Goal: Task Accomplishment & Management: Complete application form

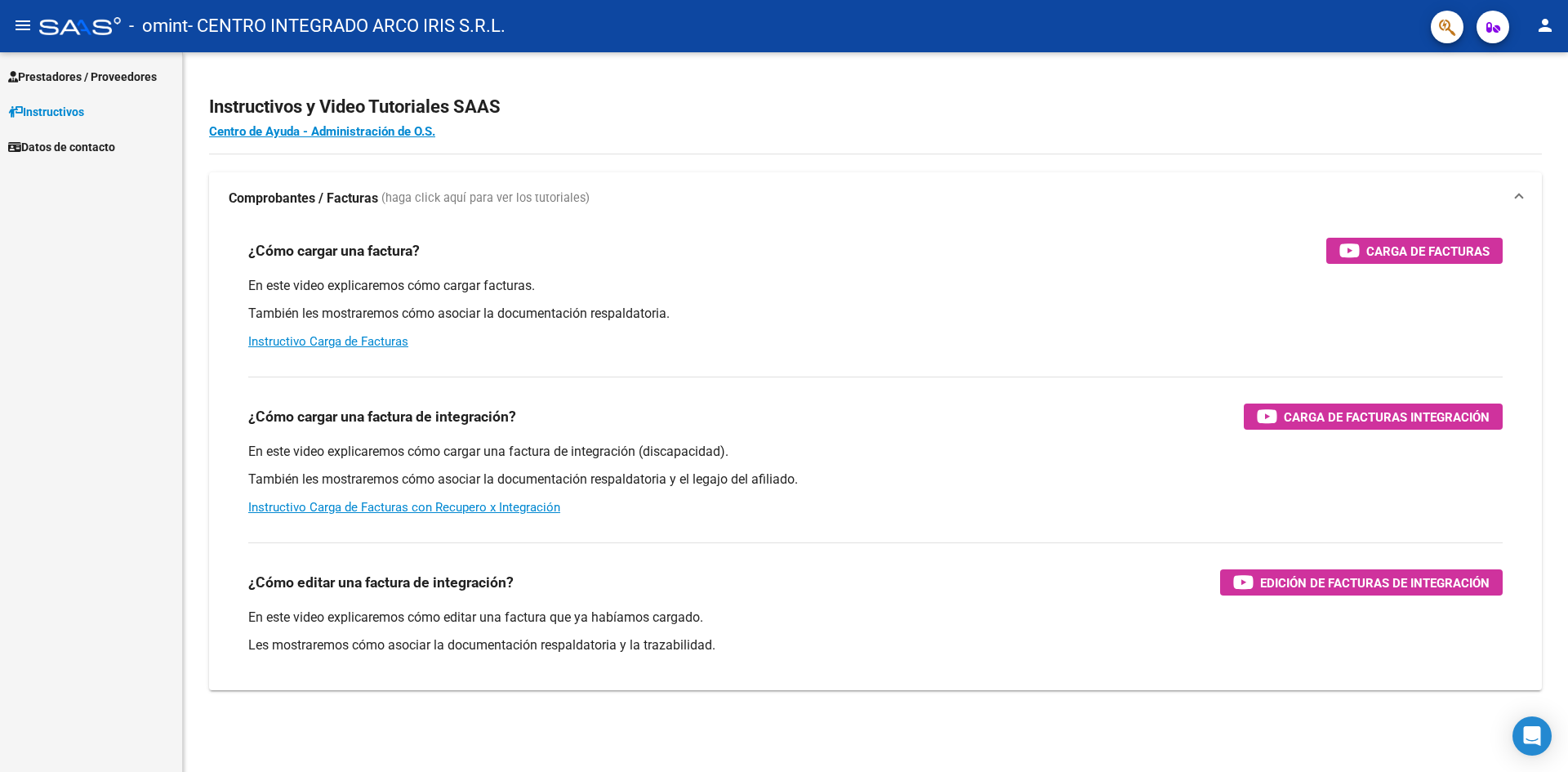
click at [102, 83] on span "Prestadores / Proveedores" at bounding box center [82, 77] width 149 height 18
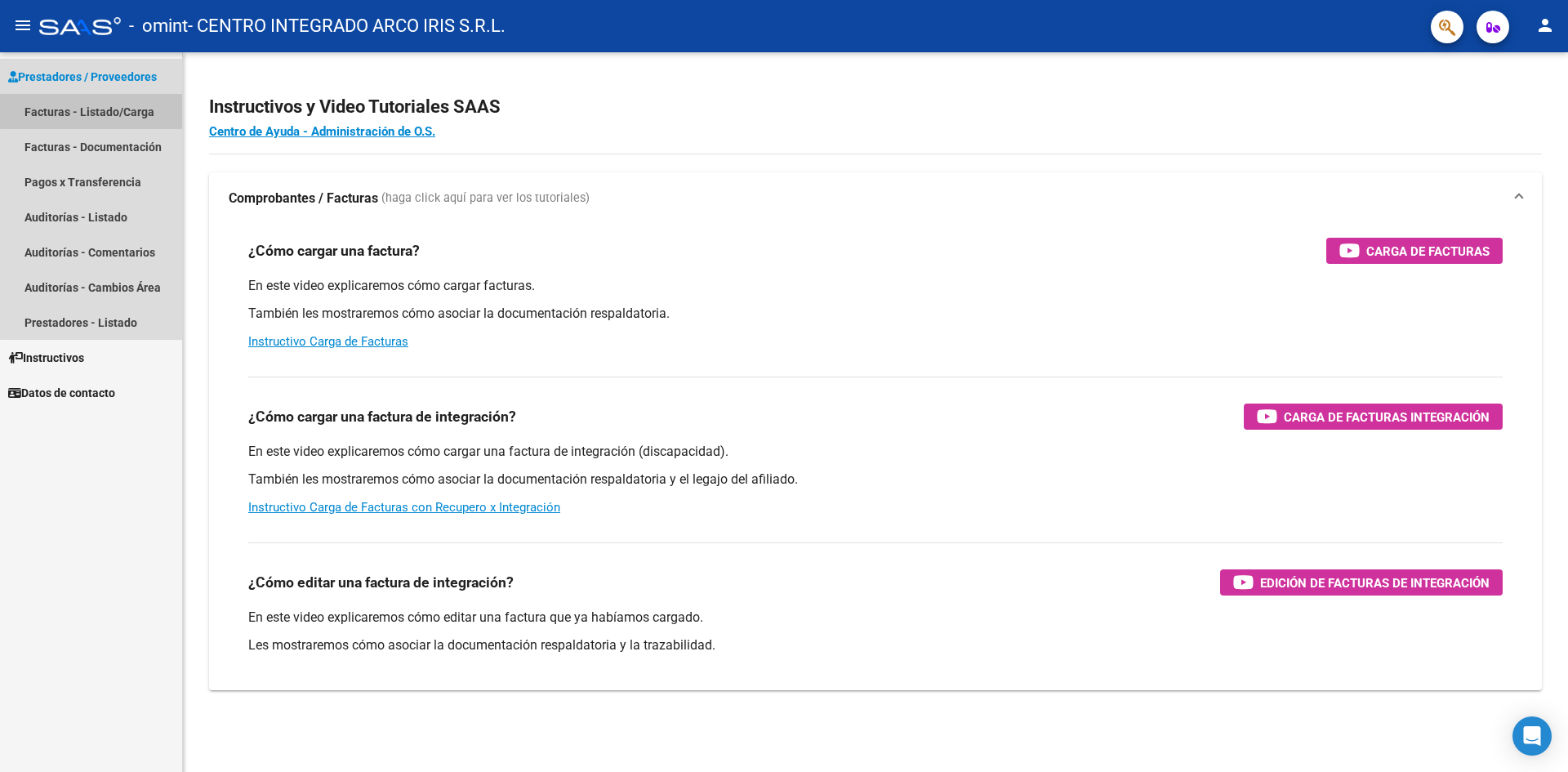
click at [105, 106] on link "Facturas - Listado/Carga" at bounding box center [91, 111] width 182 height 36
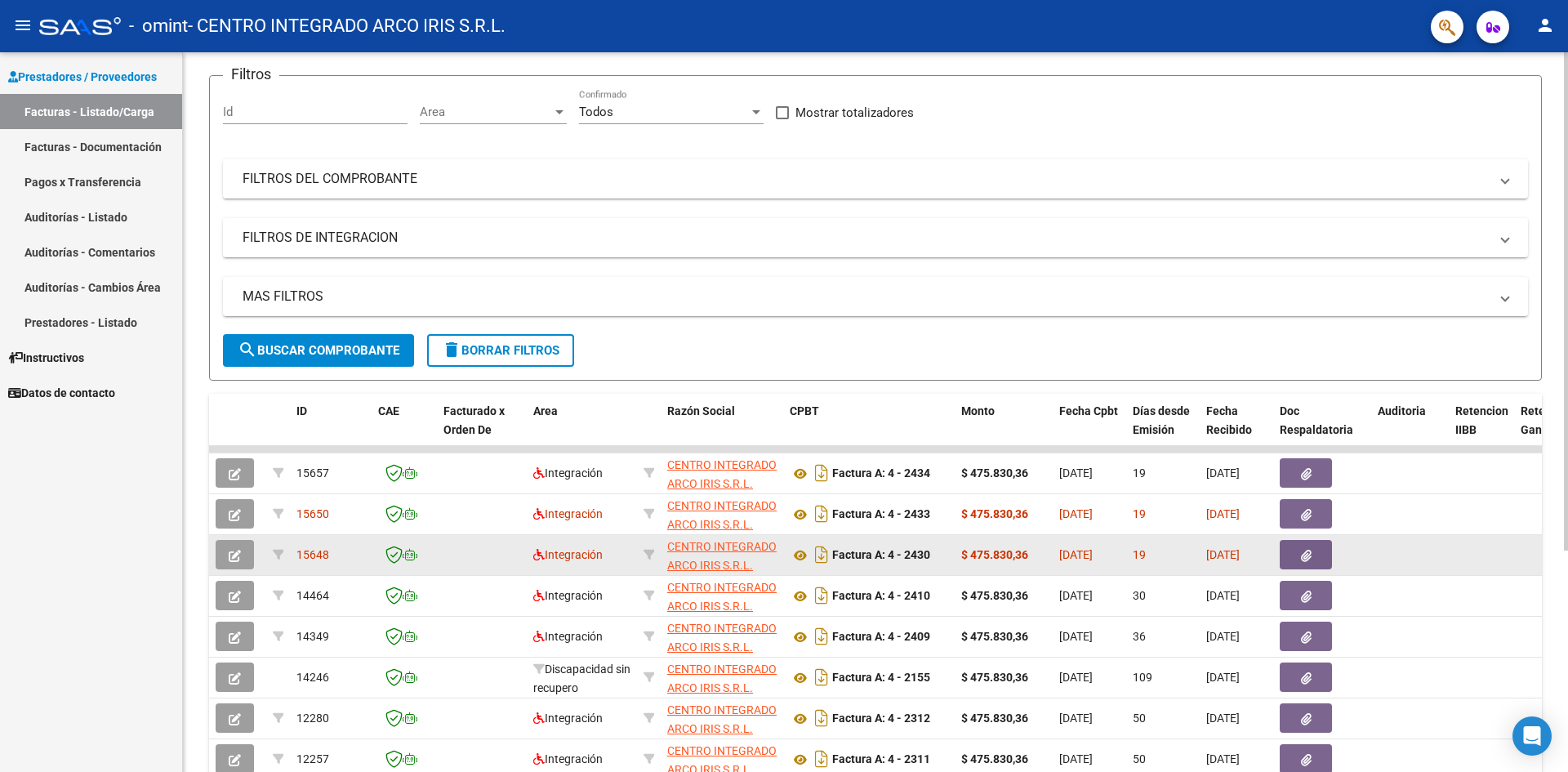
scroll to position [163, 0]
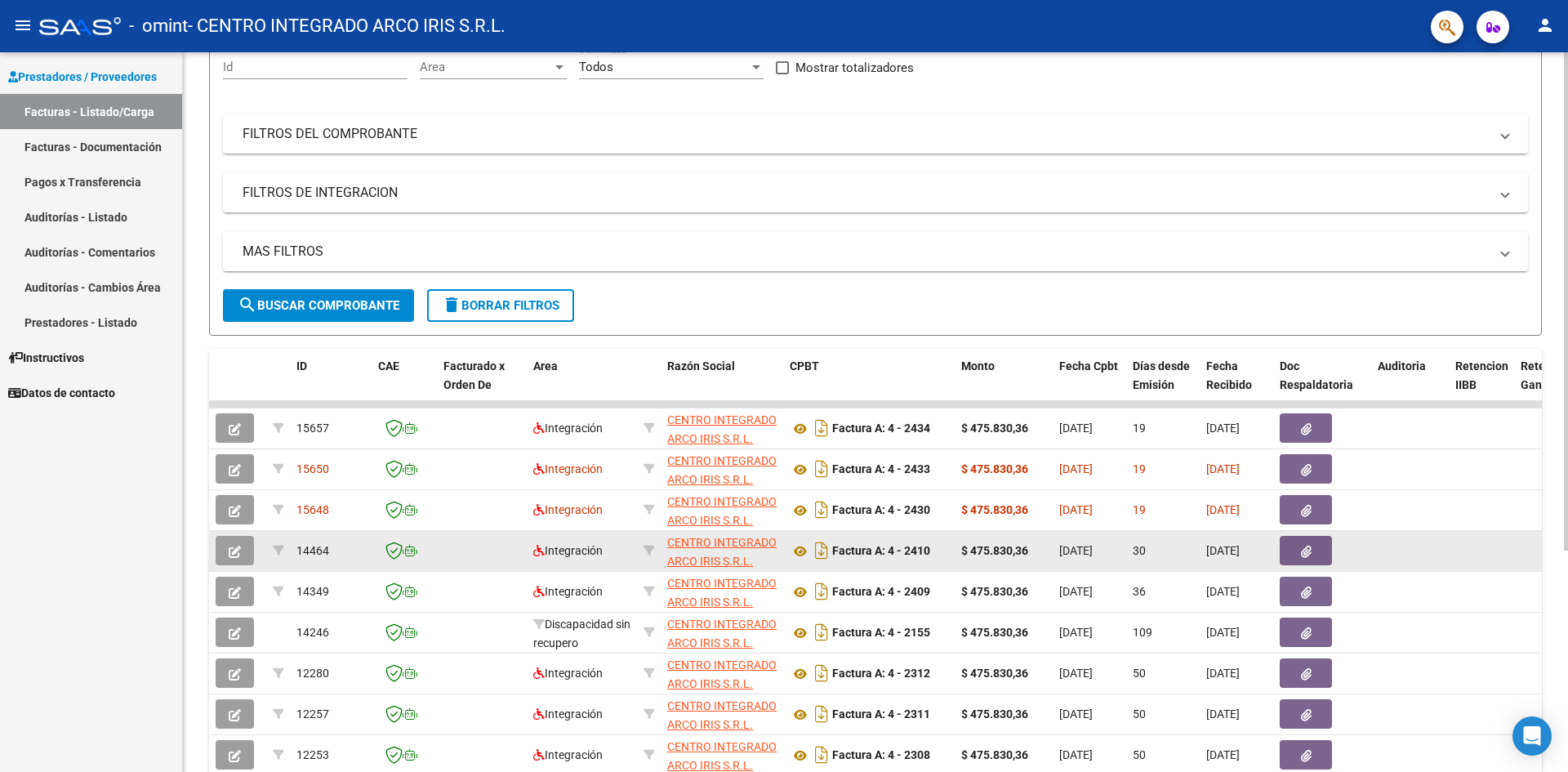
click at [245, 547] on button "button" at bounding box center [235, 551] width 38 height 29
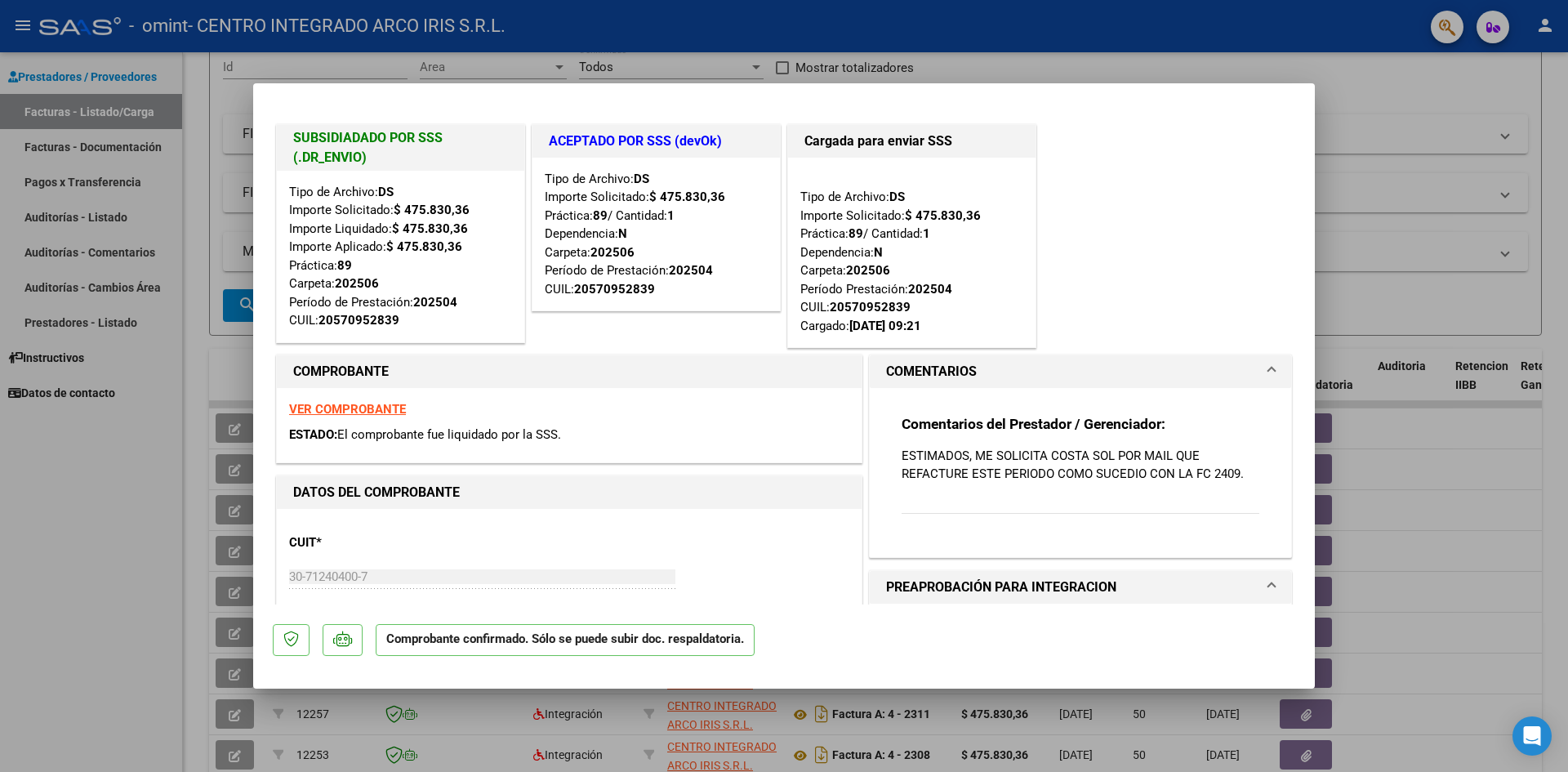
scroll to position [0, 0]
click at [1377, 136] on div at bounding box center [784, 386] width 1568 height 772
type input "$ 0,00"
